Goal: Task Accomplishment & Management: Complete application form

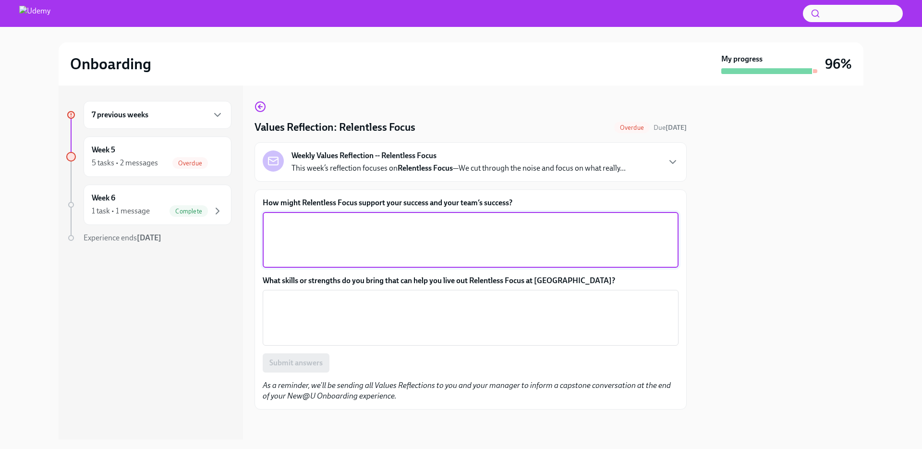
click at [344, 244] on textarea "How might Relentless Focus support your success and your team’s success?" at bounding box center [471, 240] width 405 height 46
click at [385, 235] on textarea "How might Relentless Focus support your success and your team’s success?" at bounding box center [471, 240] width 405 height 46
drag, startPoint x: 463, startPoint y: 120, endPoint x: 459, endPoint y: 123, distance: 5.1
click at [463, 120] on div "Values Reflection: Relentless Focus Overdue Due [DATE]" at bounding box center [471, 127] width 432 height 14
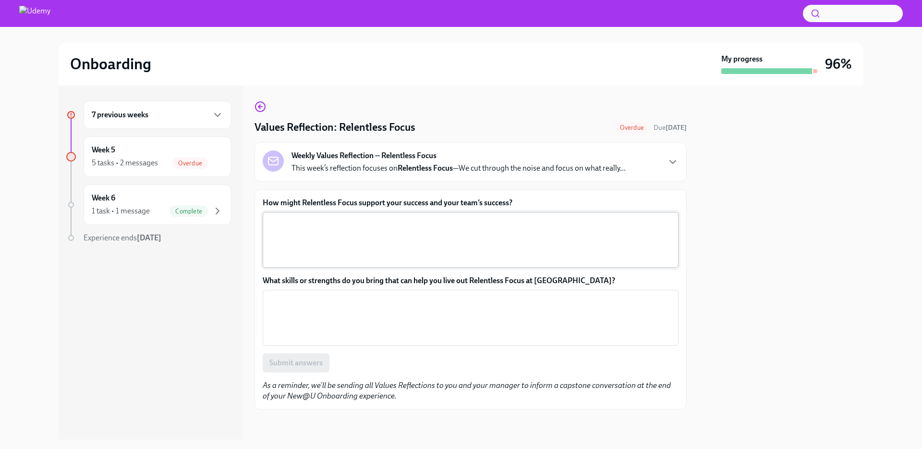
click at [311, 261] on textarea "How might Relentless Focus support your success and your team’s success?" at bounding box center [471, 240] width 405 height 46
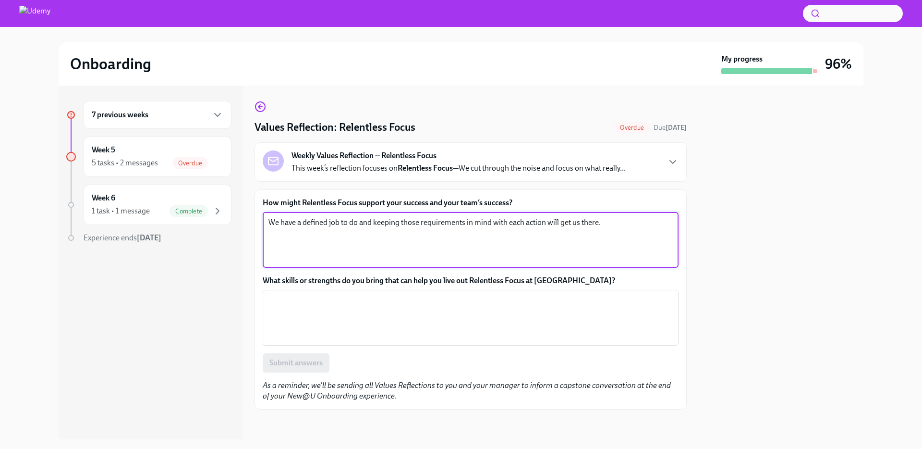
drag, startPoint x: 625, startPoint y: 227, endPoint x: 260, endPoint y: 210, distance: 365.5
click at [260, 210] on div "How might Relentless Focus support your success and your team’s success? We hav…" at bounding box center [471, 299] width 432 height 220
type textarea "We have a defined job to do and keeping those requirements in mind with each ac…"
click at [288, 315] on textarea "What skills or strengths do you bring that can help you live out Relentless Foc…" at bounding box center [471, 318] width 405 height 46
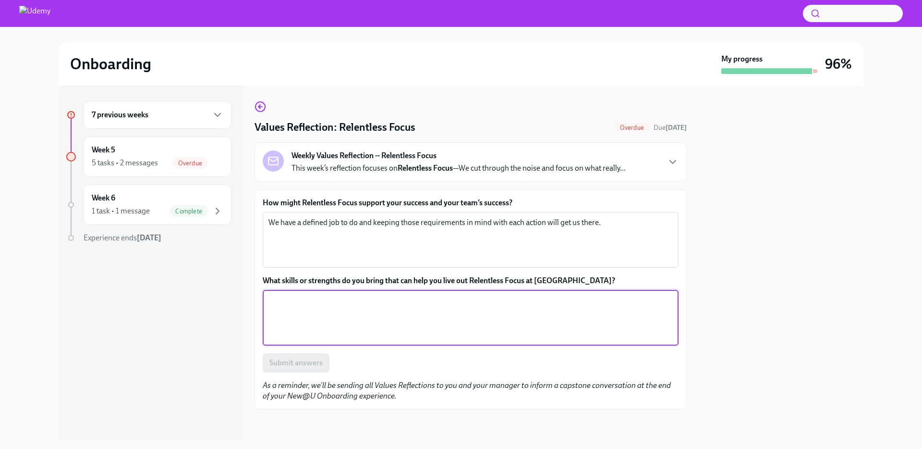
paste textarea "We have a defined job to do and keeping those requirements in mind with each ac…"
click at [288, 299] on textarea "We have a defined job to do and keeping those requirements in mind with each ac…" at bounding box center [471, 318] width 405 height 46
click at [577, 300] on textarea "We have a defined job to do and keeping those requirements in mind with each ac…" at bounding box center [471, 318] width 405 height 46
click at [615, 226] on textarea "We have a defined job to do and keeping those requirements in mind with each ac…" at bounding box center [471, 240] width 405 height 46
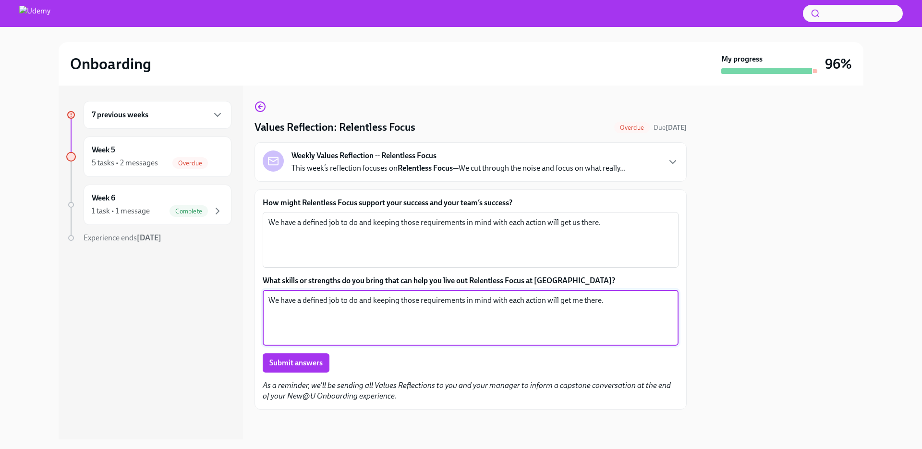
drag, startPoint x: 610, startPoint y: 302, endPoint x: 213, endPoint y: 285, distance: 397.2
click at [213, 285] on div "7 previous weeks Week 5 5 tasks • 2 messages Overdue Week 6 1 task • 1 message …" at bounding box center [461, 263] width 805 height 354
click at [410, 300] on textarea "By remembering the outcomes and asking does this help me towards that outcome." at bounding box center [471, 318] width 405 height 46
click at [408, 300] on textarea "By remembering the outcomes and asking does this help me towards that outcome." at bounding box center [471, 318] width 405 height 46
click at [541, 299] on textarea "By remembering the outcomes and asking "does this help me towards that outcome." at bounding box center [471, 318] width 405 height 46
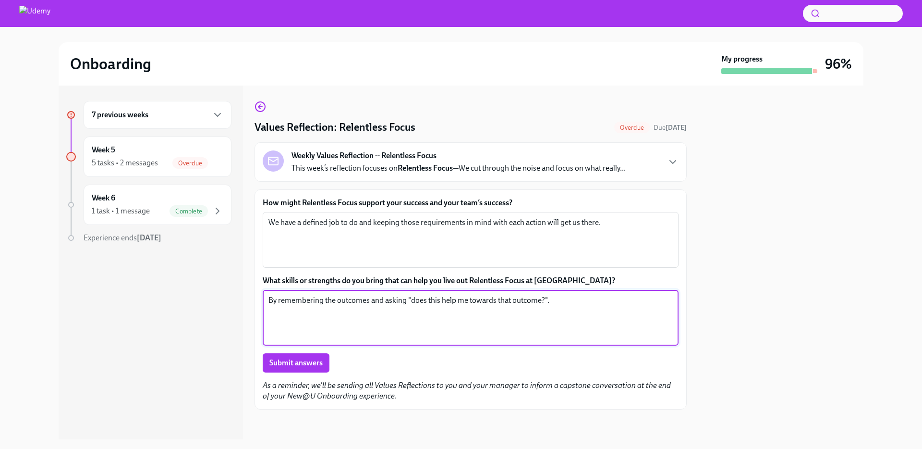
click at [355, 300] on textarea "By remembering the outcomes and asking "does this help me towards that outcome?…" at bounding box center [471, 318] width 405 height 46
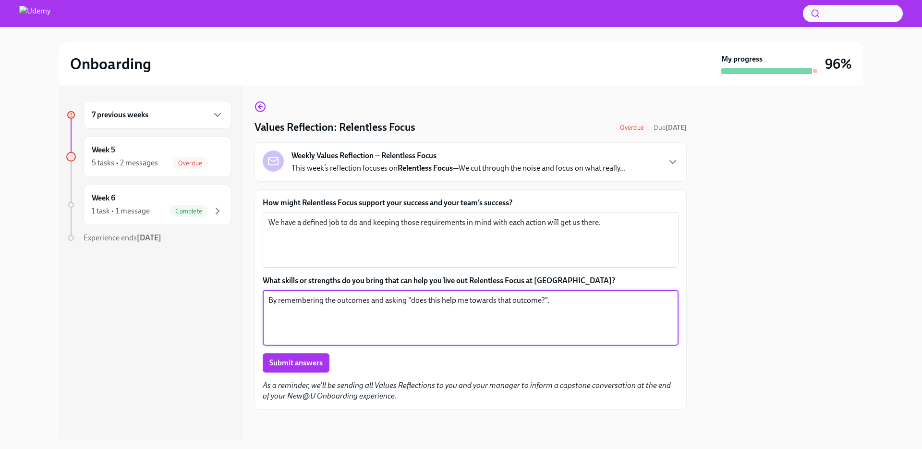
drag, startPoint x: 360, startPoint y: 300, endPoint x: 369, endPoint y: 302, distance: 9.4
click at [360, 300] on textarea "By remembering the outcomes and asking "does this help me towards that outcome?…" at bounding box center [471, 318] width 405 height 46
click at [354, 300] on textarea "By remembering the outcomes and asking "does this help me towards that outcome?…" at bounding box center [471, 318] width 405 height 46
click at [358, 301] on textarea "By remembering the outcomes and asking "does this help me towards that outcome?…" at bounding box center [471, 318] width 405 height 46
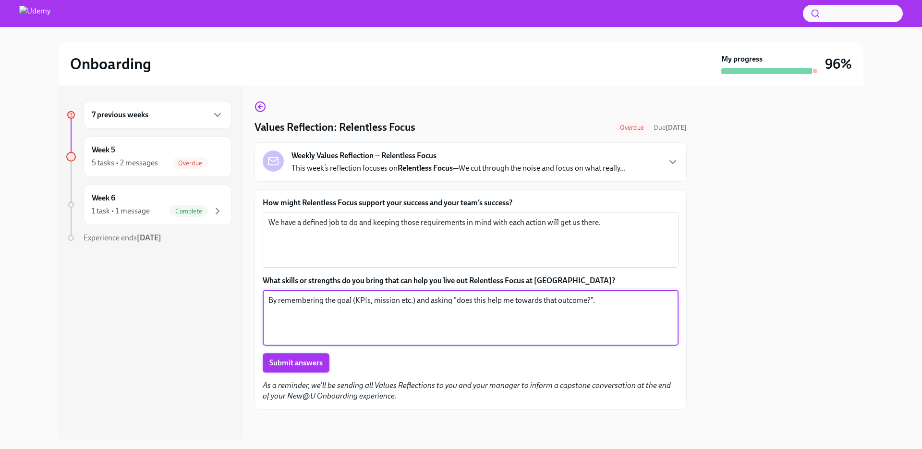
type textarea "By remembering the goal (KPIs, mission etc.) and asking "does this help me towa…"
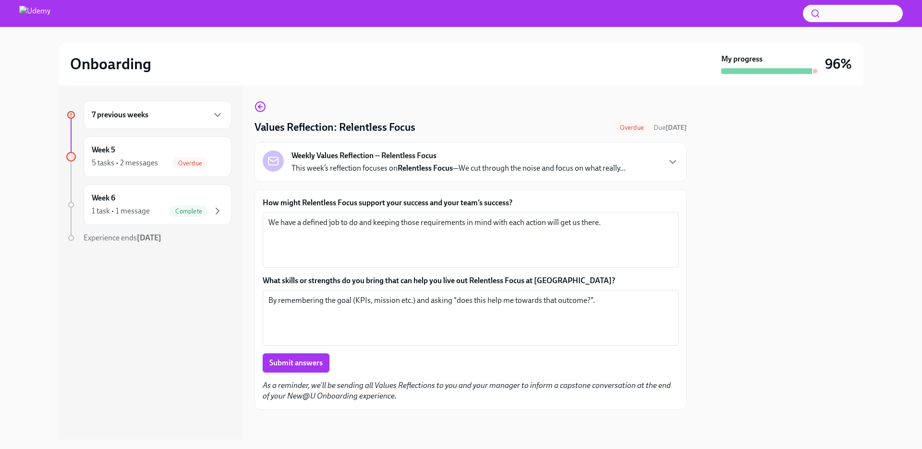
click at [286, 358] on span "Submit answers" at bounding box center [296, 363] width 53 height 10
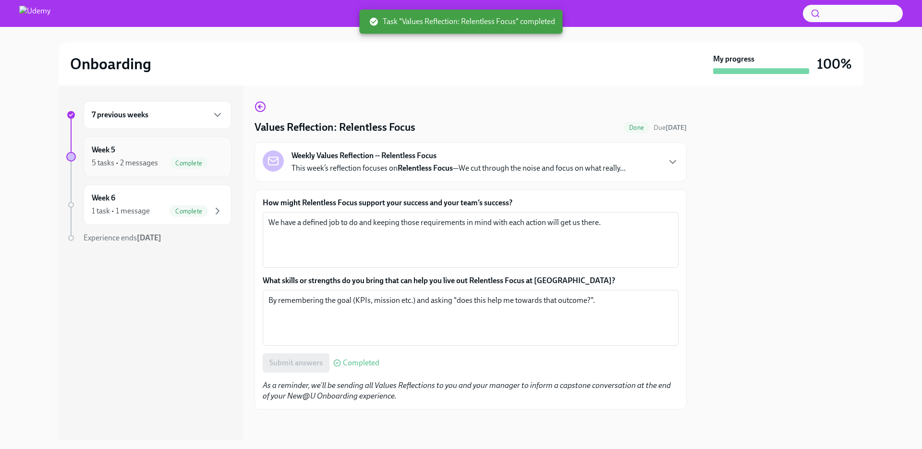
click at [155, 158] on div "5 tasks • 2 messages" at bounding box center [125, 163] width 66 height 11
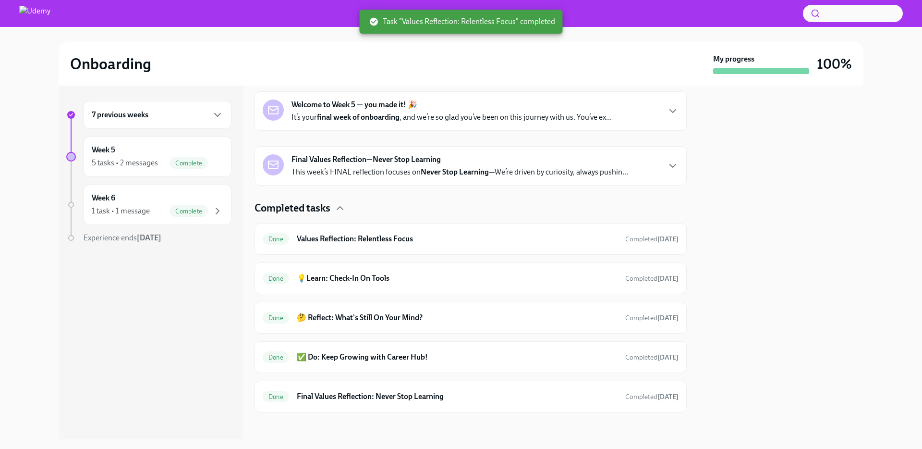
scroll to position [167, 0]
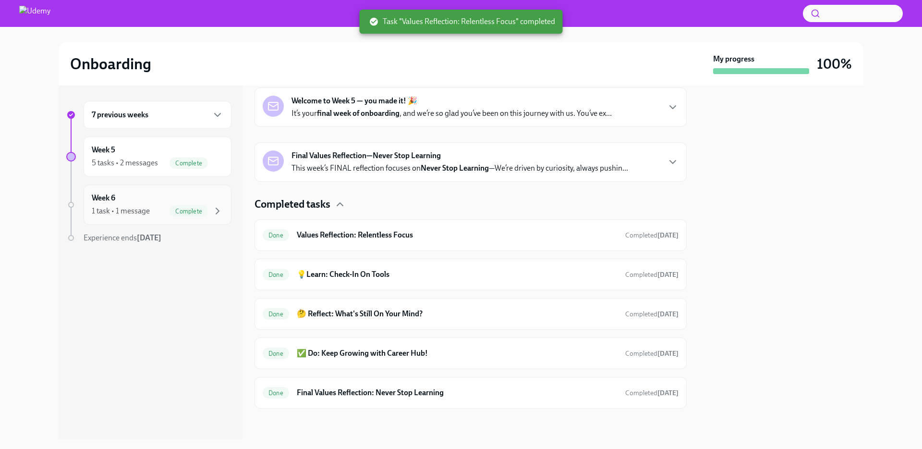
click at [191, 202] on div "Week 6 1 task • 1 message Complete" at bounding box center [158, 205] width 132 height 24
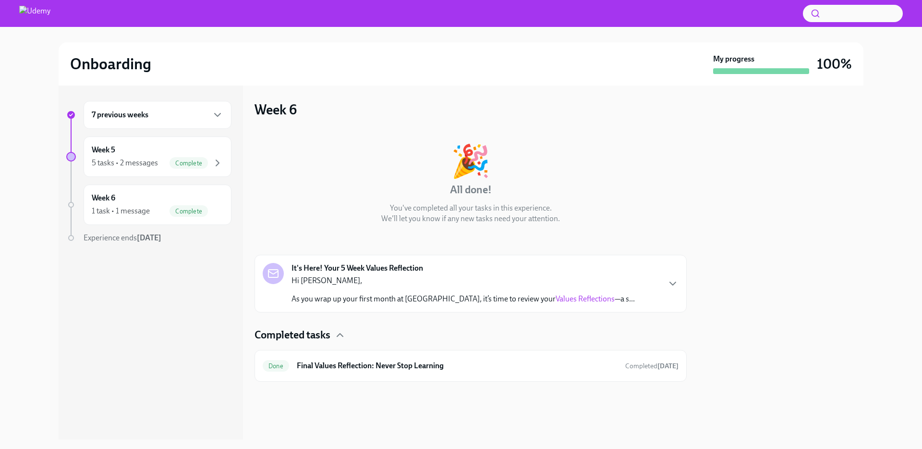
click at [163, 117] on div "7 previous weeks" at bounding box center [158, 115] width 132 height 12
